Goal: Go to known website: Access a specific website the user already knows

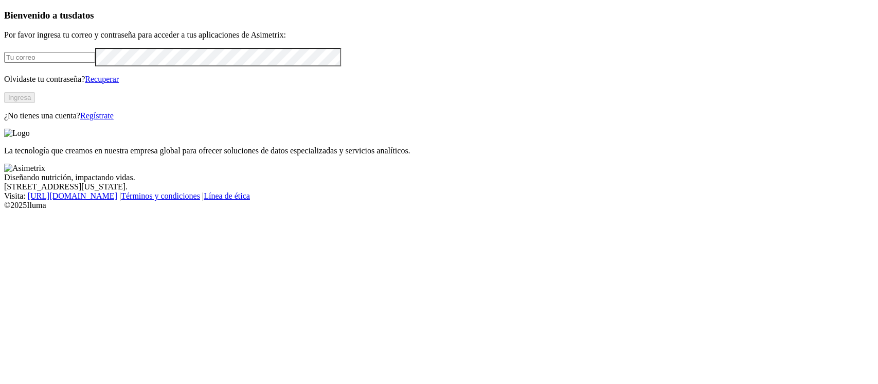
type input "[PERSON_NAME][EMAIL_ADDRESS][PERSON_NAME][DOMAIN_NAME]"
click at [35, 103] on button "Ingresa" at bounding box center [19, 97] width 31 height 11
type input "[PERSON_NAME][EMAIL_ADDRESS][PERSON_NAME][DOMAIN_NAME]"
click at [35, 103] on button "Ingresa" at bounding box center [19, 97] width 31 height 11
